Goal: Use online tool/utility: Utilize a website feature to perform a specific function

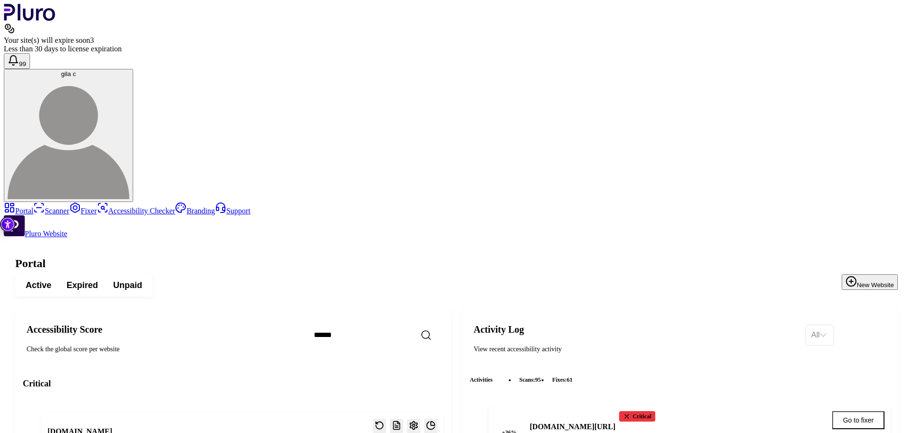
scroll to position [1814, 0]
click at [37, 207] on link "Scanner" at bounding box center [51, 211] width 36 height 8
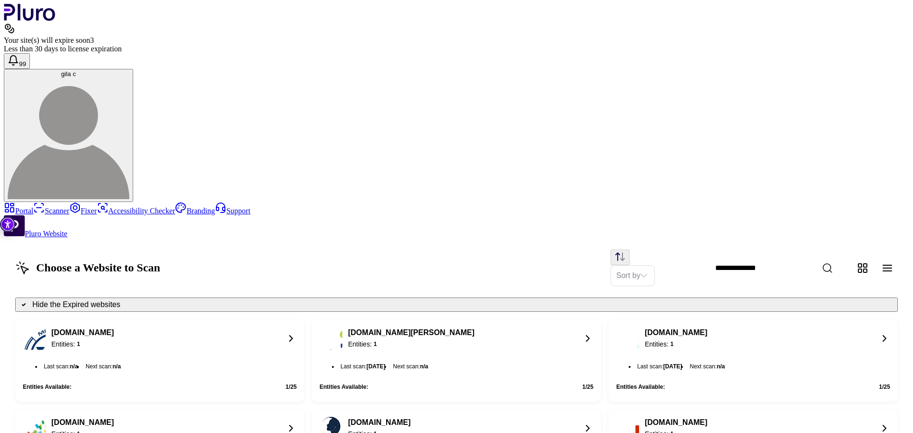
scroll to position [723, 0]
